Goal: Task Accomplishment & Management: Manage account settings

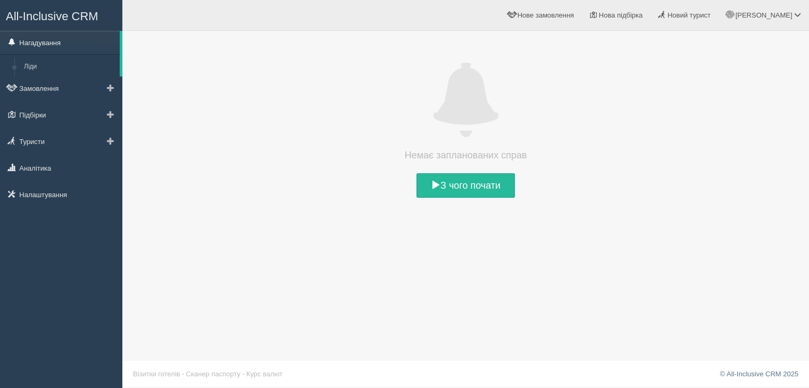
click at [32, 41] on link "Нагадування" at bounding box center [60, 42] width 120 height 23
click at [31, 68] on link "Ліди" at bounding box center [69, 66] width 101 height 19
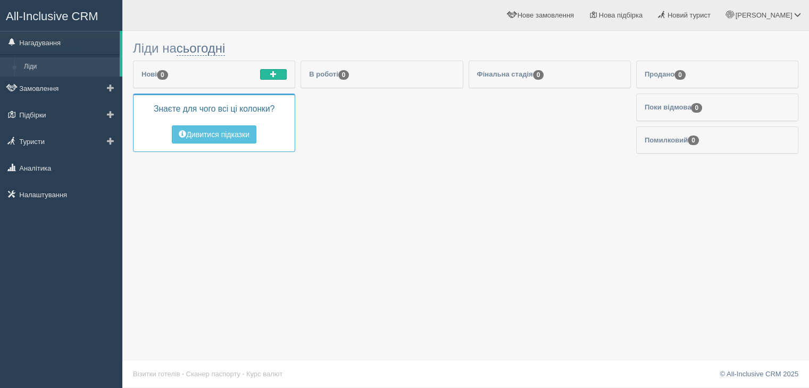
click at [29, 65] on link "Ліди" at bounding box center [69, 66] width 101 height 19
click at [34, 140] on link "Туристи" at bounding box center [61, 141] width 122 height 23
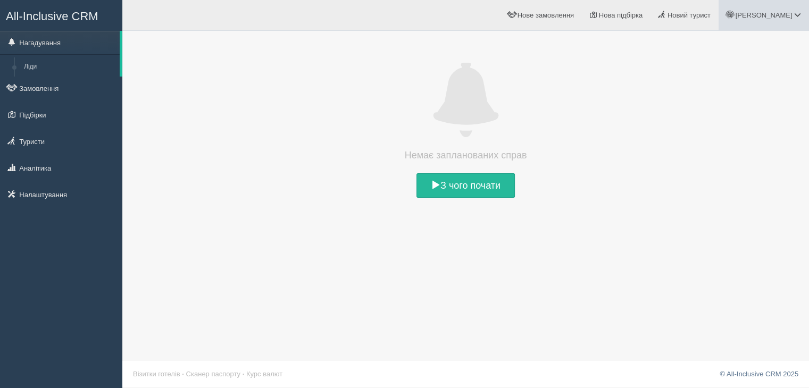
click at [787, 14] on span "[PERSON_NAME]" at bounding box center [763, 15] width 57 height 8
click at [723, 135] on link "Вихід" at bounding box center [750, 138] width 116 height 23
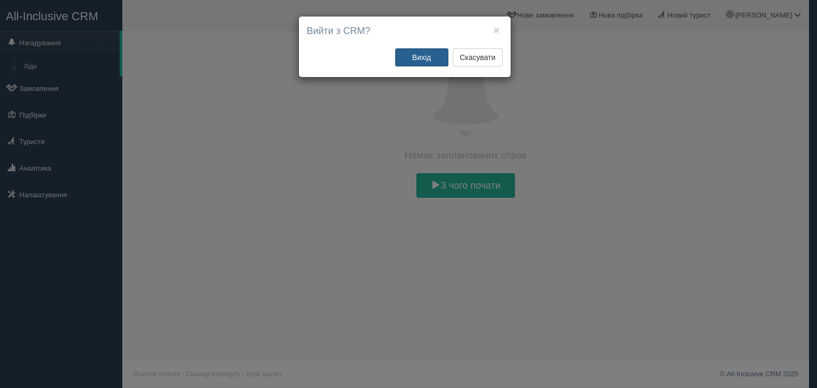
click at [429, 54] on button "Вихід" at bounding box center [421, 57] width 53 height 18
